Goal: Find specific page/section: Find specific page/section

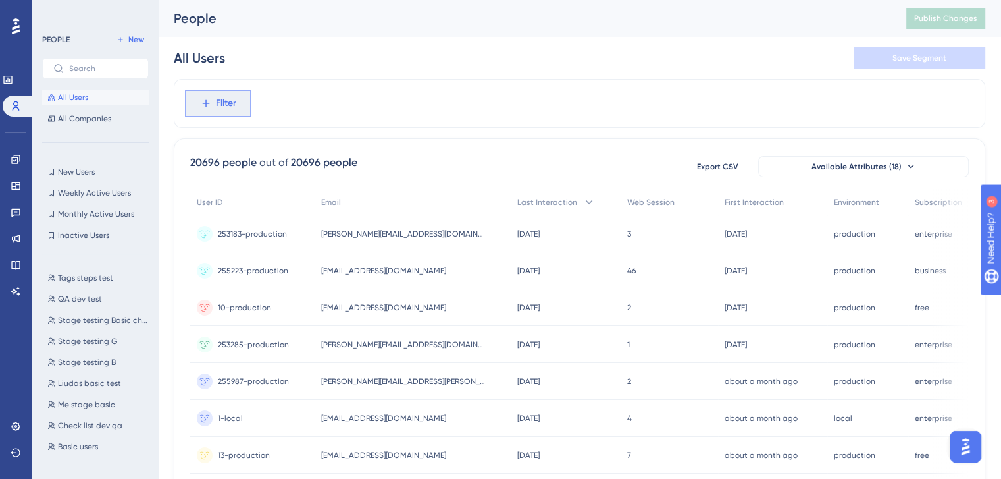
click at [226, 107] on span "Filter" at bounding box center [226, 103] width 20 height 16
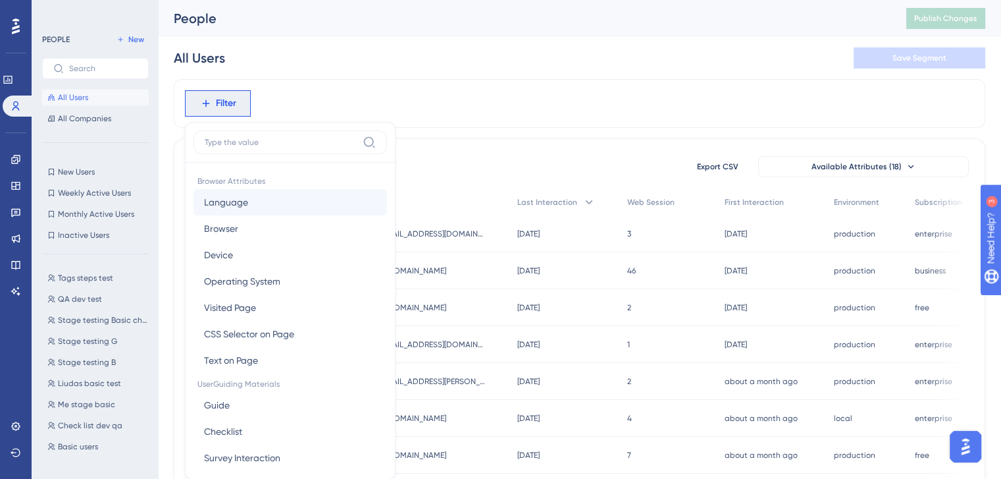
scroll to position [61, 0]
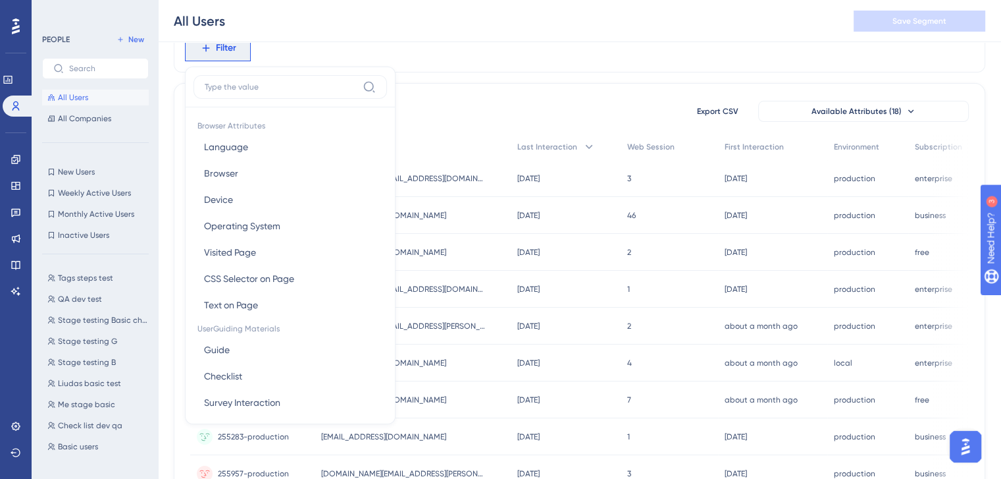
click at [287, 82] on input at bounding box center [281, 87] width 153 height 11
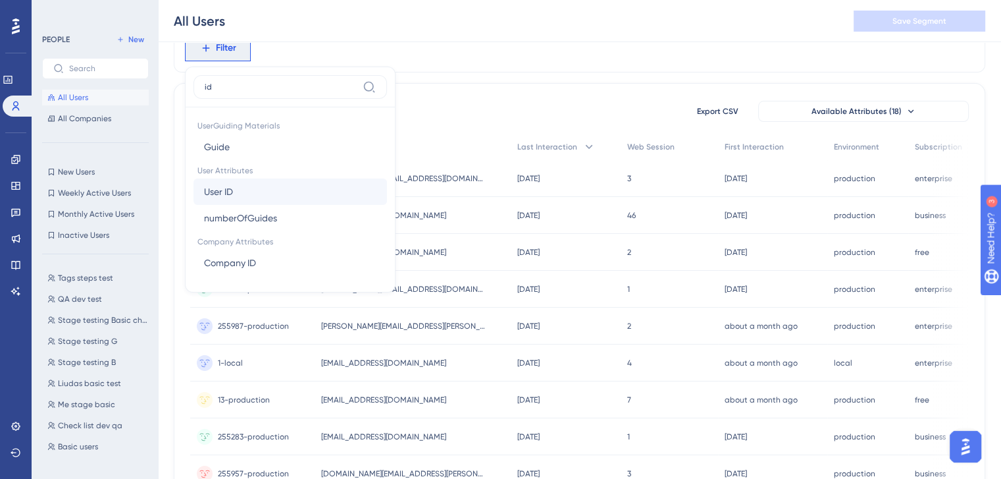
type input "id"
click at [248, 193] on button "User ID User ID" at bounding box center [291, 191] width 194 height 26
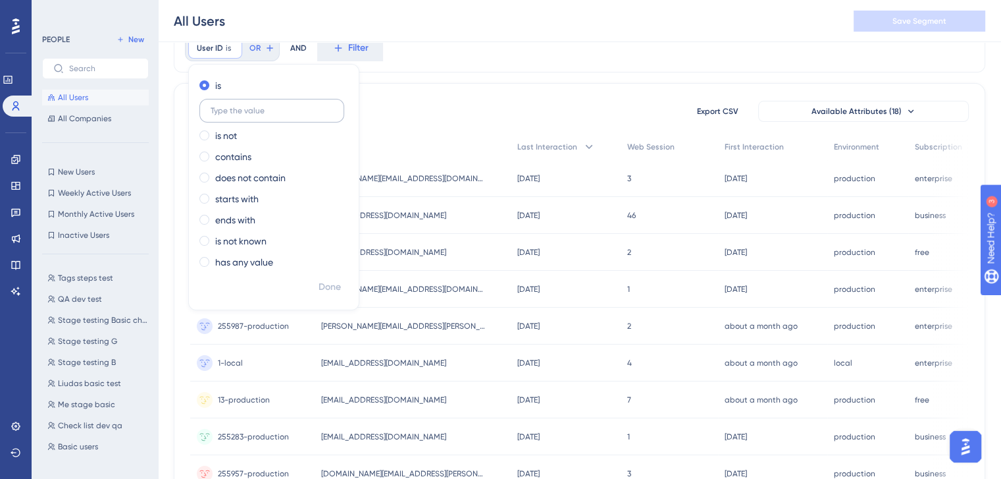
click at [273, 115] on label at bounding box center [271, 111] width 145 height 24
click at [273, 115] on input "text" at bounding box center [272, 110] width 122 height 9
paste input "253183-production"
type input "253183-production"
click at [322, 281] on span "Done" at bounding box center [330, 287] width 22 height 16
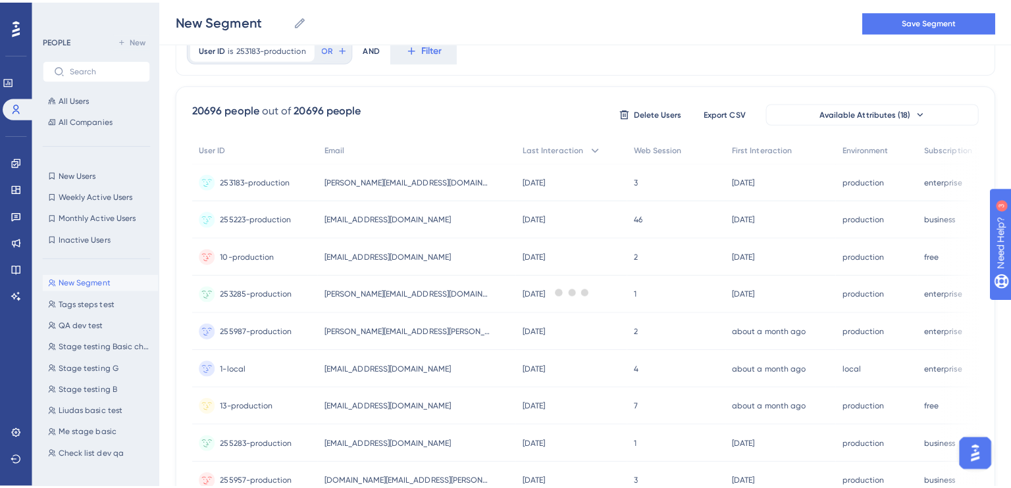
scroll to position [0, 0]
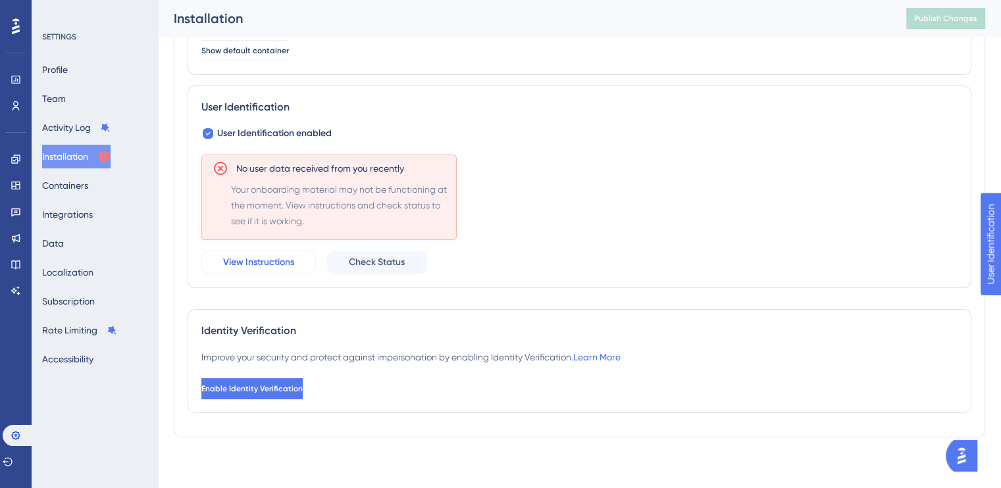
click at [275, 255] on span "View Instructions" at bounding box center [258, 263] width 71 height 16
